Goal: Transaction & Acquisition: Obtain resource

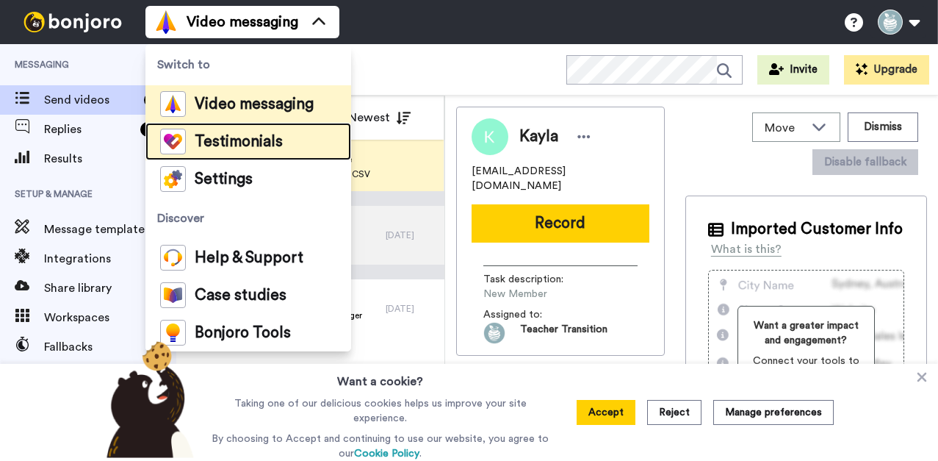
click at [259, 136] on span "Testimonials" at bounding box center [239, 141] width 88 height 15
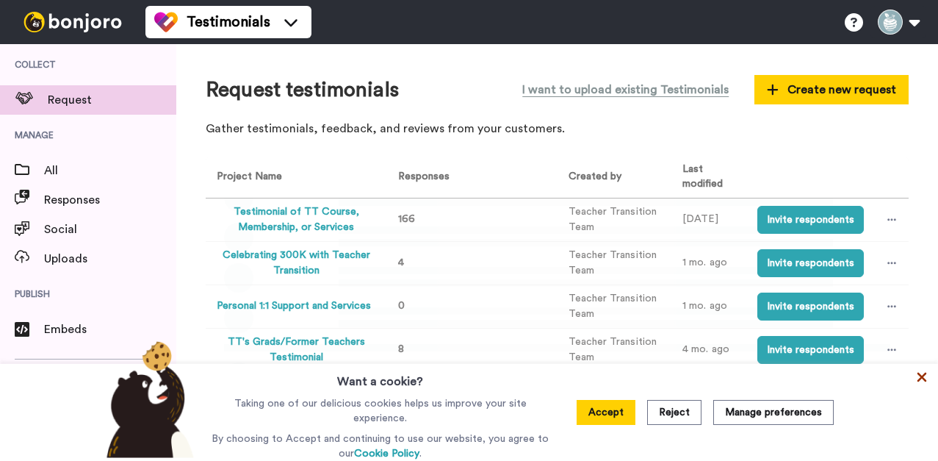
click at [920, 378] on icon at bounding box center [922, 377] width 10 height 10
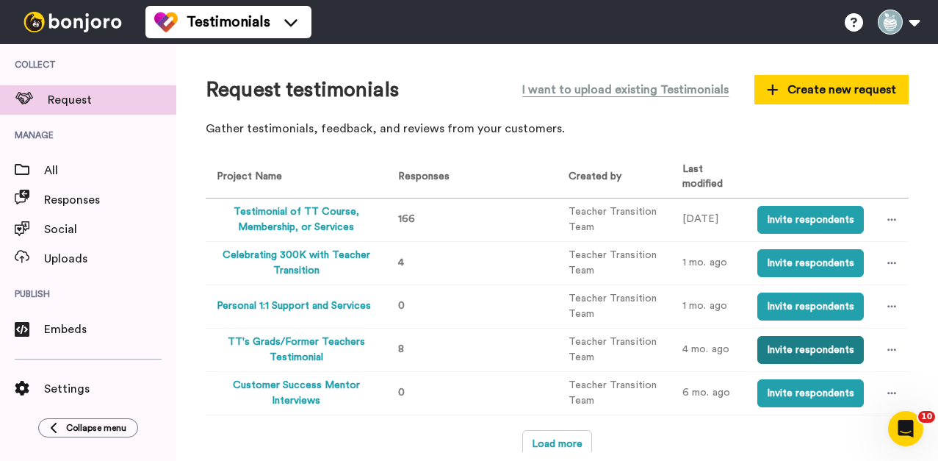
click at [834, 347] on button "Invite respondents" at bounding box center [810, 350] width 106 height 28
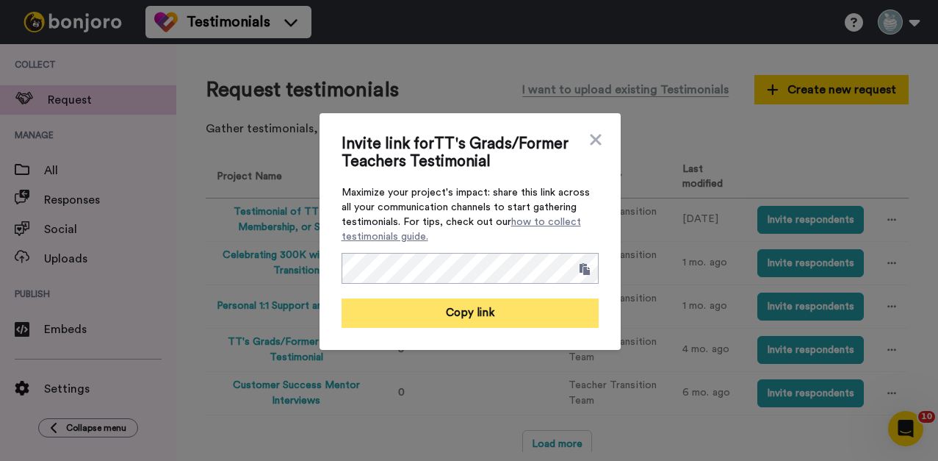
click at [457, 322] on button "Copy link" at bounding box center [470, 312] width 257 height 29
